Goal: Check status

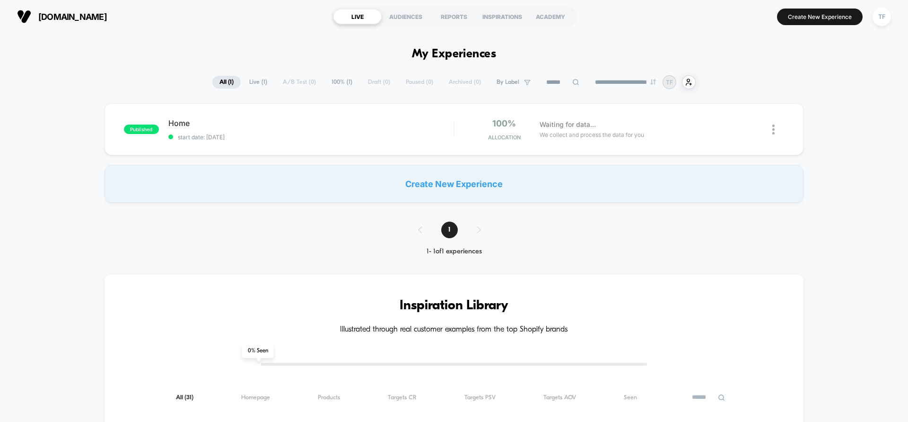
click at [257, 83] on span "Live ( 1 )" at bounding box center [258, 82] width 32 height 13
click at [336, 82] on span "100% ( 1 )" at bounding box center [342, 82] width 35 height 13
click at [295, 144] on div "published Home start date: [DATE] 100% Allocation Waiting for data... We collec…" at bounding box center [454, 129] width 699 height 52
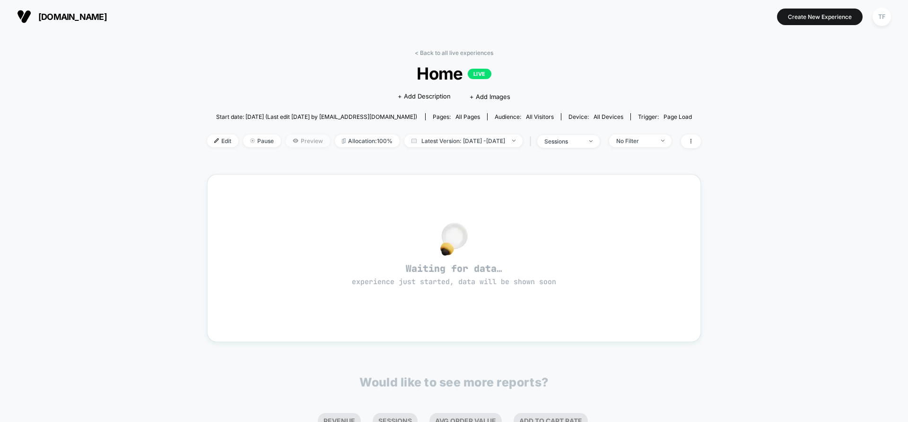
click at [296, 138] on span "Preview" at bounding box center [308, 140] width 44 height 13
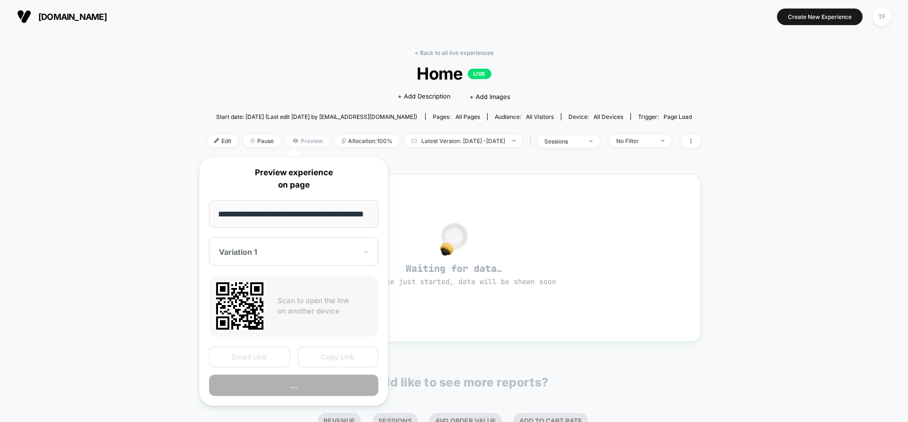
scroll to position [0, 18]
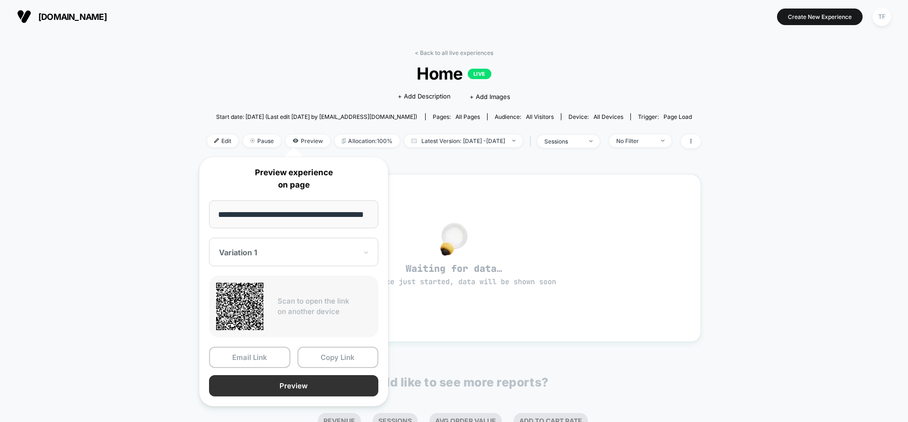
click at [299, 378] on button "Preview" at bounding box center [293, 385] width 169 height 21
